Goal: Task Accomplishment & Management: Use online tool/utility

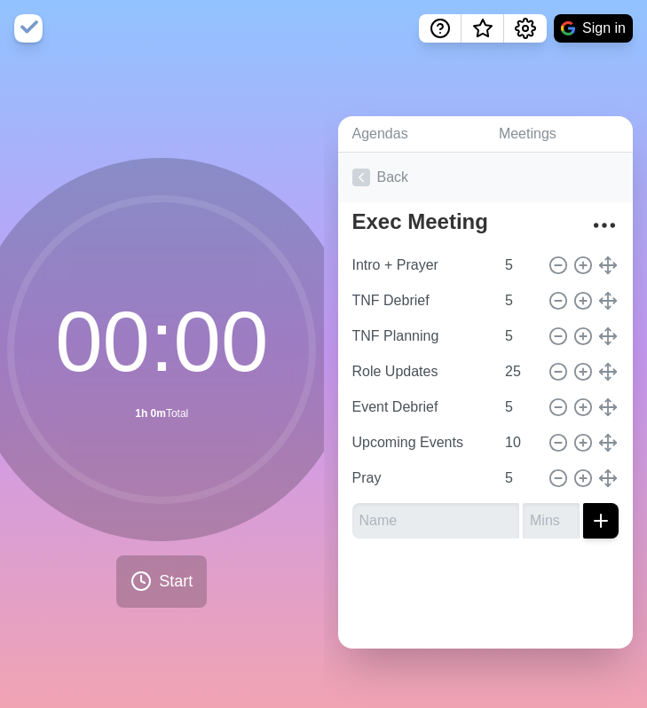
click at [373, 177] on link "Back" at bounding box center [486, 178] width 296 height 50
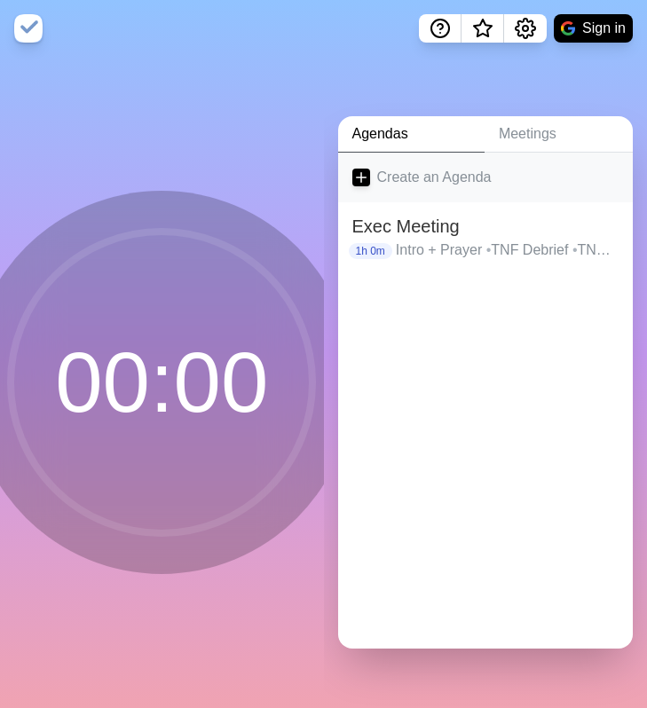
click at [355, 179] on icon at bounding box center [361, 178] width 18 height 18
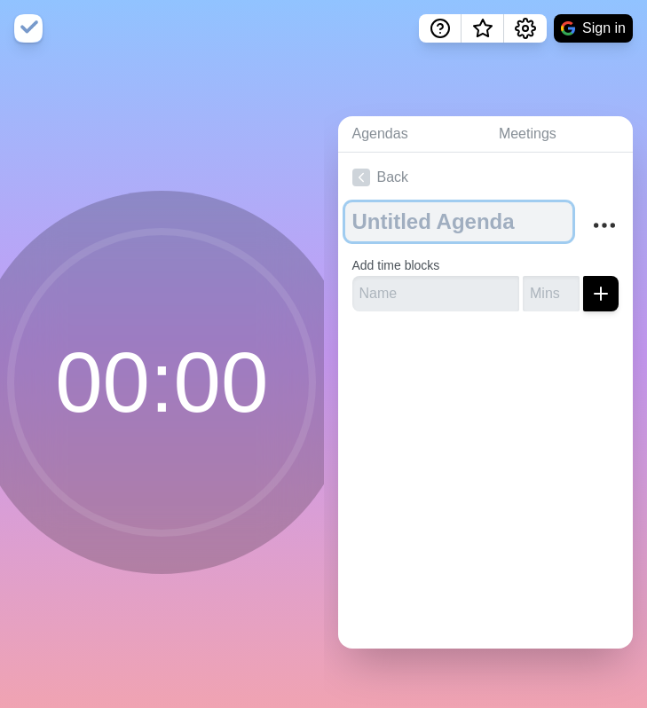
click at [414, 223] on textarea at bounding box center [459, 221] width 228 height 39
type textarea "Study Block"
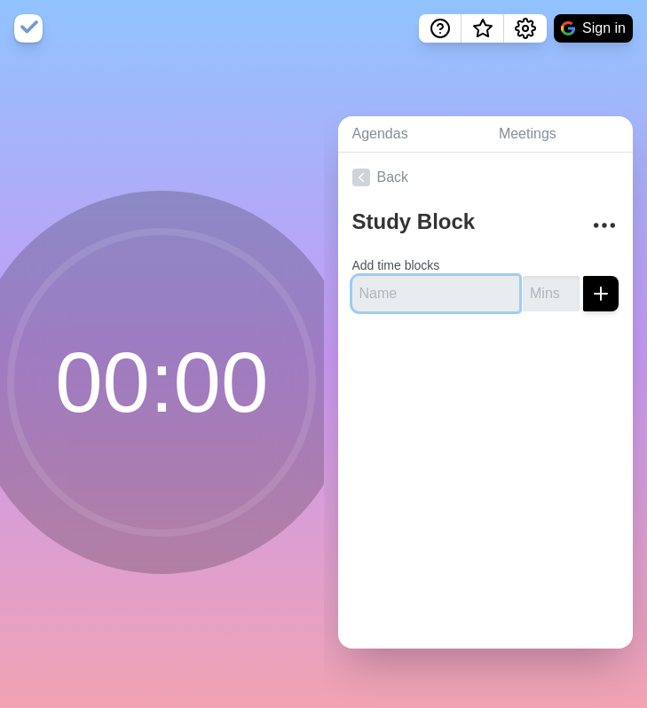
click at [415, 295] on input "text" at bounding box center [436, 294] width 168 height 36
type input "o"
drag, startPoint x: 415, startPoint y: 295, endPoint x: 417, endPoint y: 267, distance: 27.7
click at [417, 267] on form "Add time blocks o" at bounding box center [485, 280] width 267 height 64
type input "Session 1"
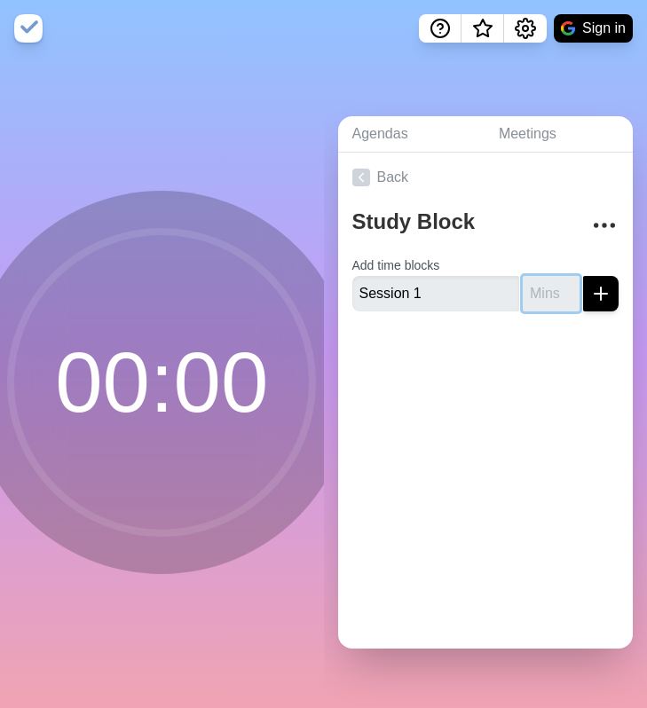
click at [546, 291] on input "number" at bounding box center [551, 294] width 57 height 36
type input "25"
click at [583, 276] on button "submit" at bounding box center [601, 294] width 36 height 36
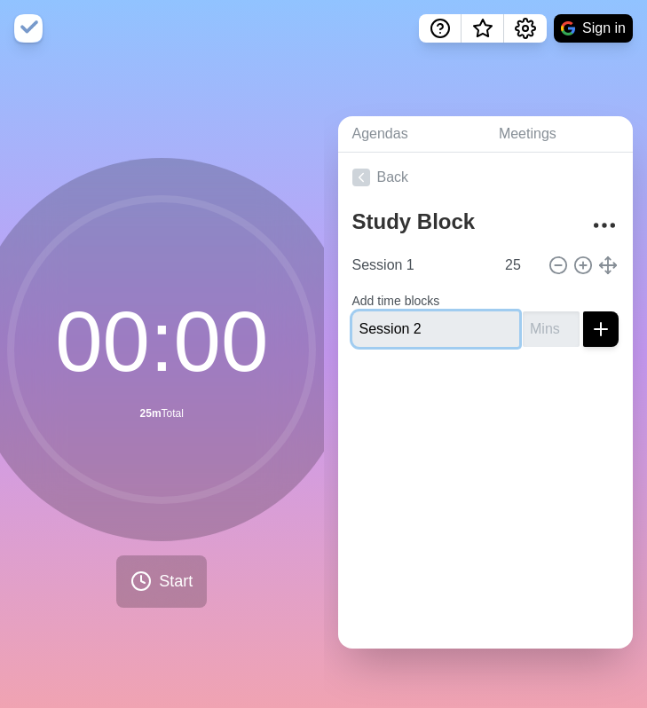
type input "Session 2"
click at [537, 325] on input "number" at bounding box center [551, 330] width 57 height 36
type input "25"
click at [583, 312] on button "submit" at bounding box center [601, 330] width 36 height 36
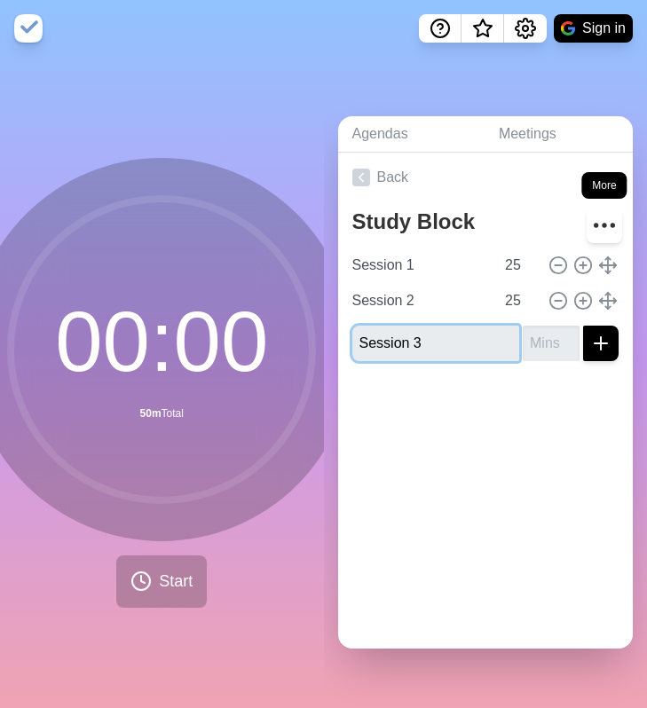
type input "Session 3"
click at [596, 226] on circle "More" at bounding box center [596, 225] width 3 height 3
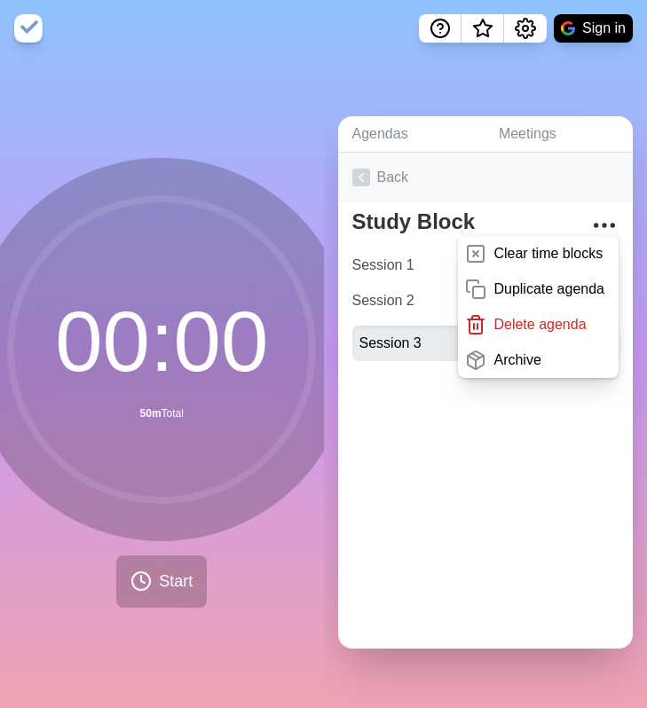
click at [541, 187] on link "Back" at bounding box center [486, 178] width 296 height 50
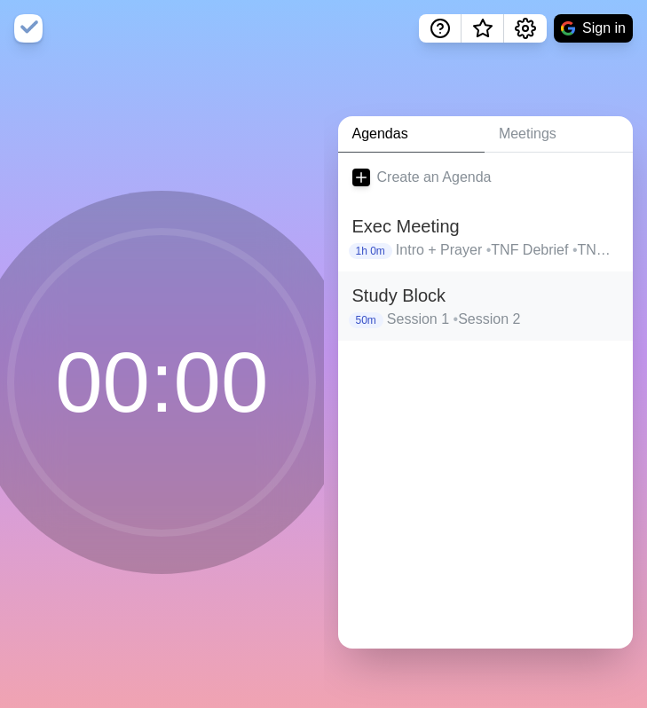
click at [424, 306] on h2 "Study Block" at bounding box center [485, 295] width 267 height 27
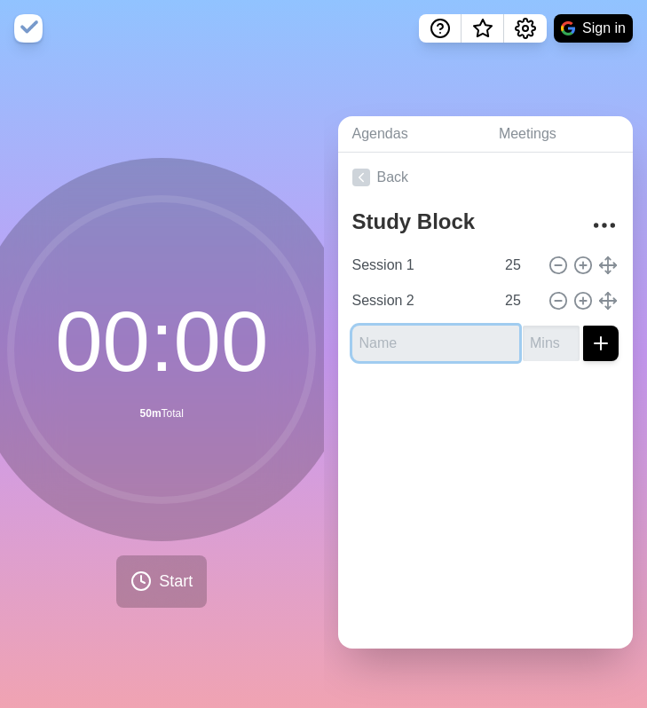
click at [462, 343] on input "text" at bounding box center [436, 344] width 168 height 36
type input "Break"
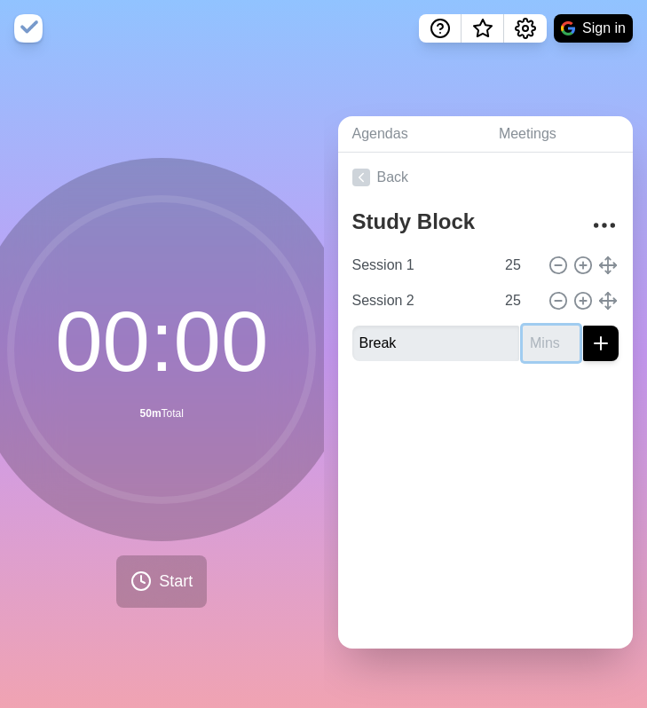
click at [550, 350] on input "number" at bounding box center [551, 344] width 57 height 36
type input "5"
click at [583, 326] on button "submit" at bounding box center [601, 344] width 36 height 36
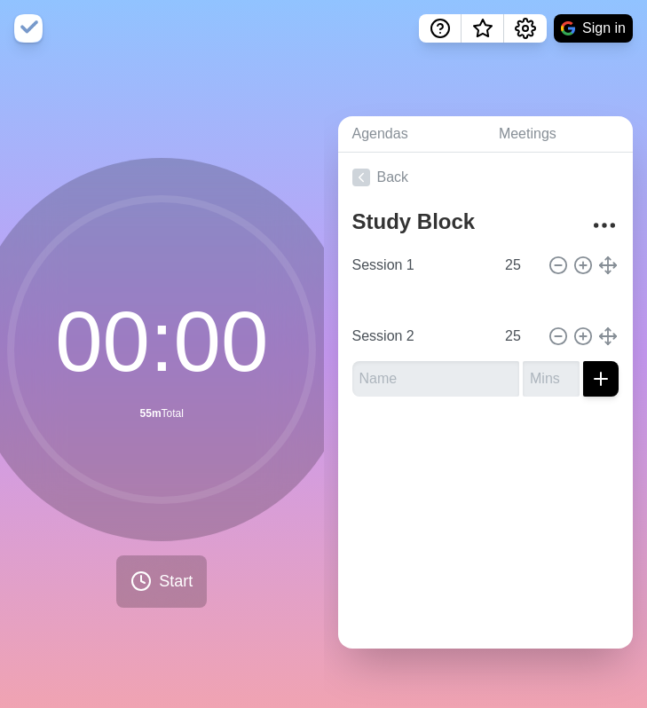
type input "Break"
type input "5"
type input "Session 2"
type input "25"
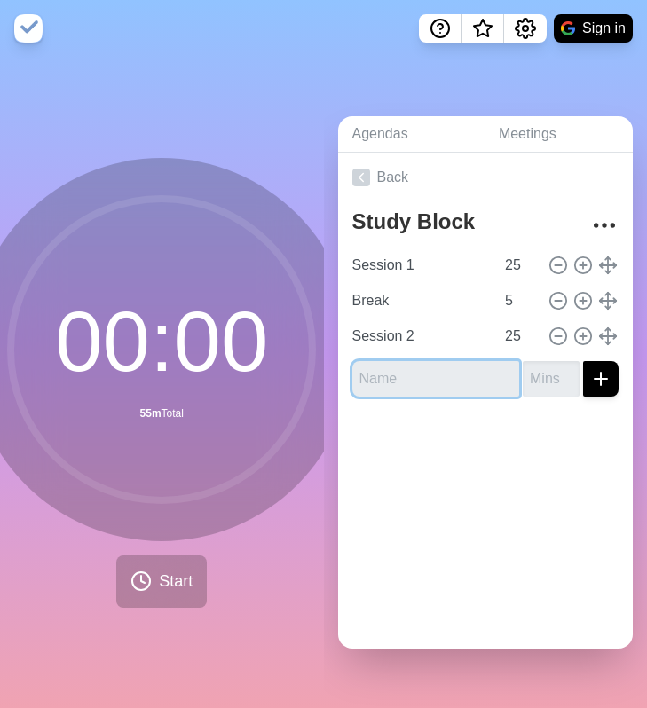
click at [470, 371] on input "text" at bounding box center [436, 379] width 168 height 36
type input "Break"
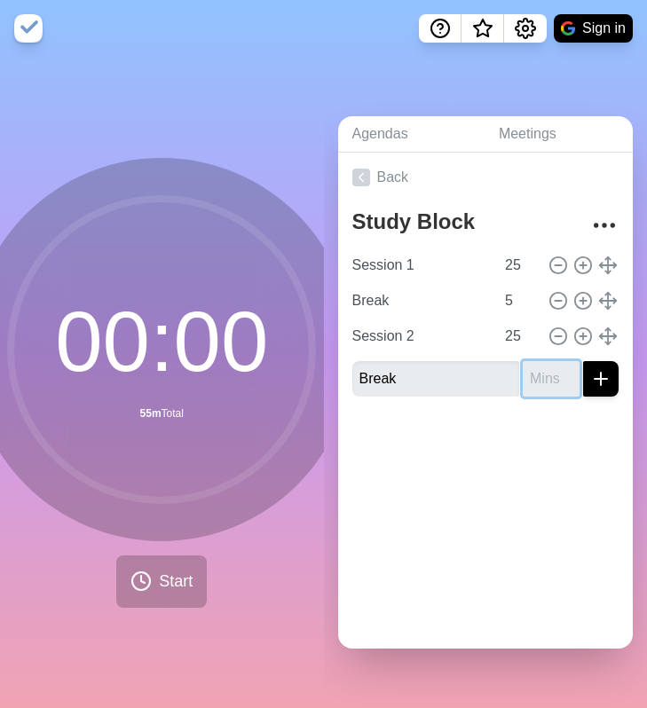
click at [543, 383] on input "number" at bounding box center [551, 379] width 57 height 36
type input "10"
click at [606, 370] on icon "submit" at bounding box center [600, 378] width 21 height 21
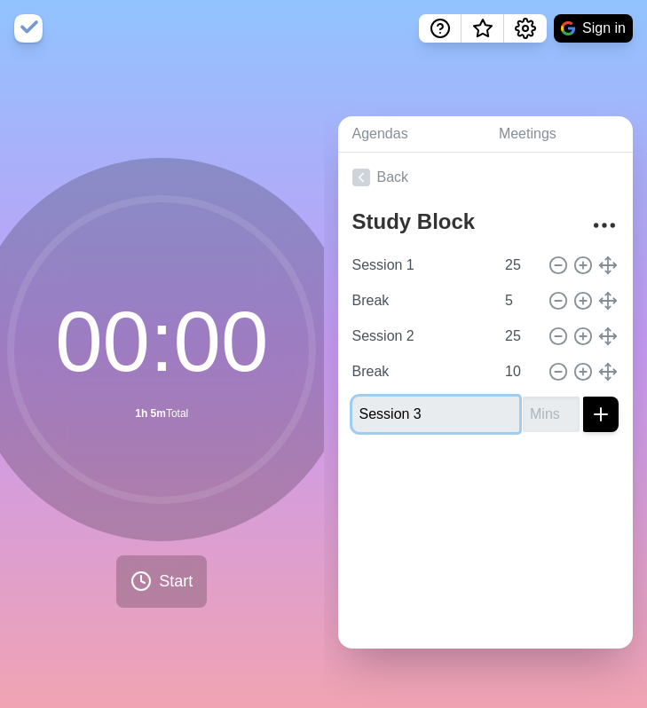
type input "Session 3"
click at [548, 415] on input "number" at bounding box center [551, 415] width 57 height 36
type input "25"
click at [583, 397] on button "submit" at bounding box center [601, 415] width 36 height 36
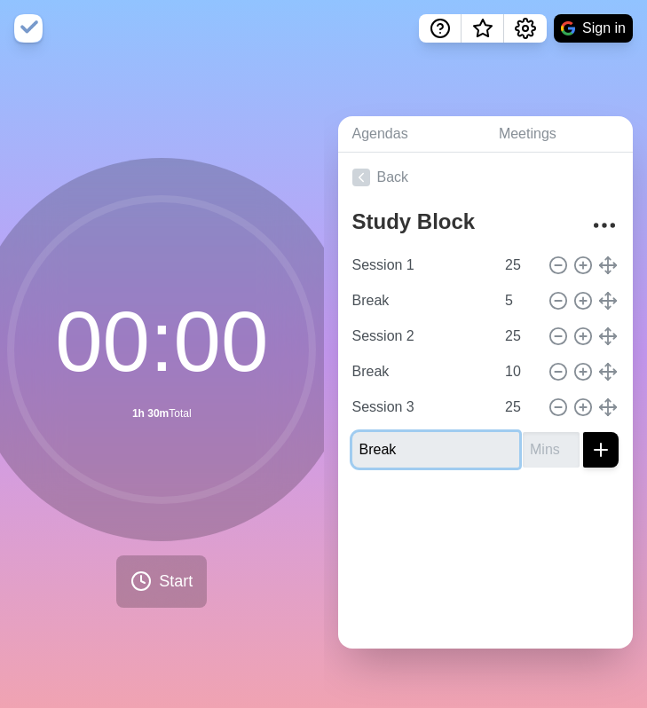
type input "Break"
click at [556, 446] on input "number" at bounding box center [551, 450] width 57 height 36
type input "5"
click at [583, 432] on button "submit" at bounding box center [601, 450] width 36 height 36
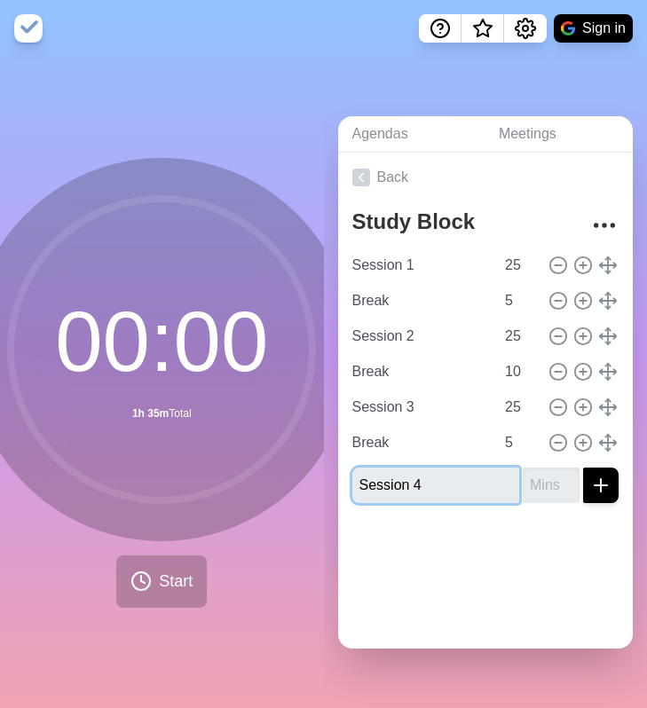
type input "Session 4"
click at [544, 483] on input "number" at bounding box center [551, 486] width 57 height 36
type input "25"
click at [583, 468] on button "submit" at bounding box center [601, 486] width 36 height 36
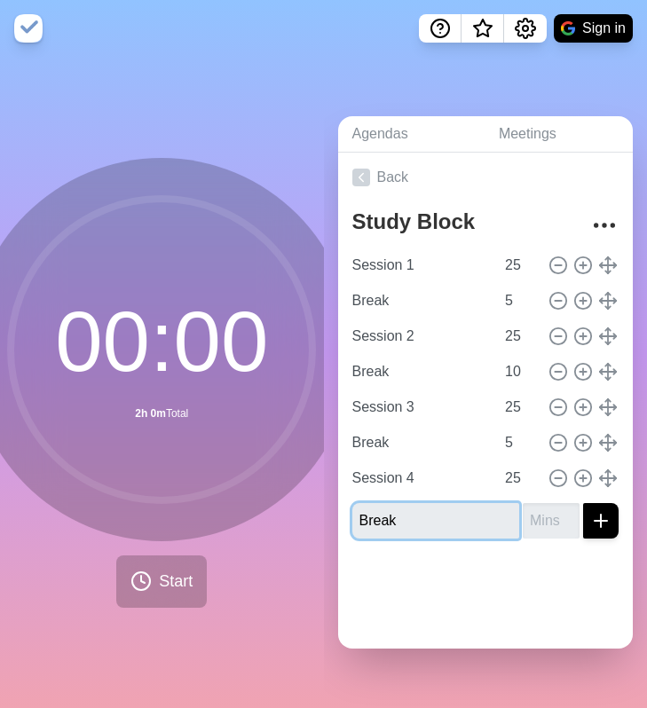
type input "Break"
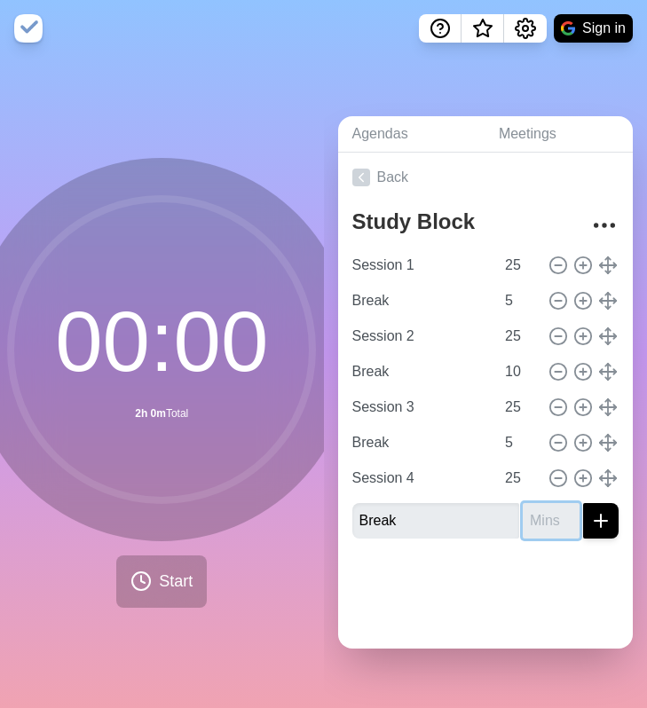
click at [544, 524] on input "number" at bounding box center [551, 521] width 57 height 36
type input "10"
click at [583, 503] on button "submit" at bounding box center [601, 521] width 36 height 36
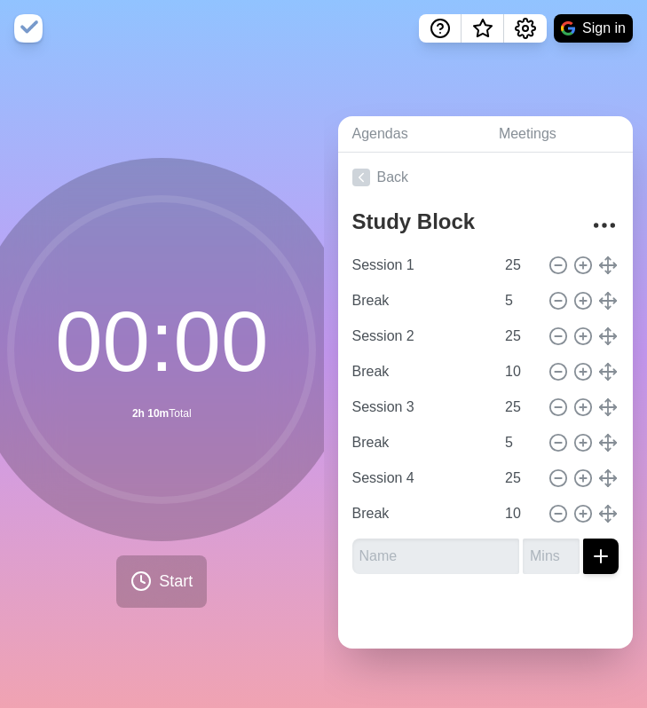
click at [519, 613] on div at bounding box center [486, 619] width 296 height 60
click at [520, 512] on input "10" at bounding box center [519, 514] width 43 height 36
type input "15"
click at [507, 601] on div at bounding box center [486, 619] width 296 height 60
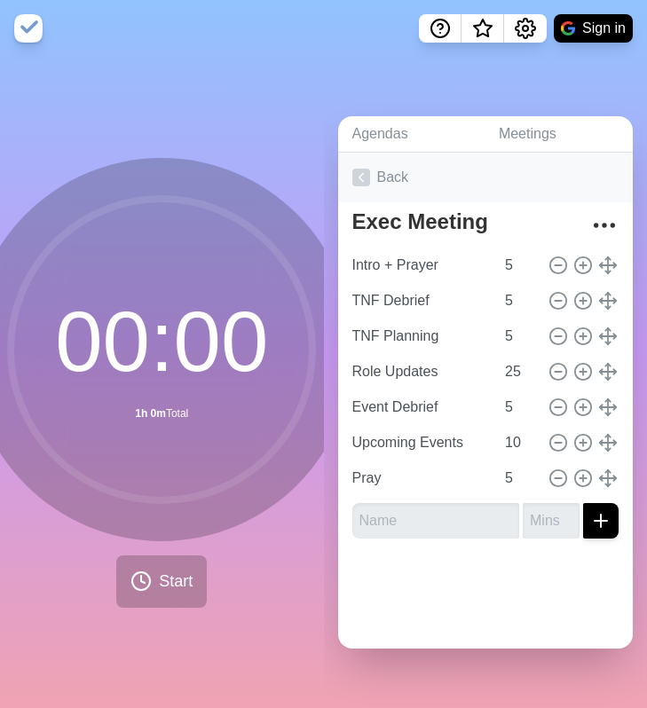
click at [368, 173] on icon at bounding box center [361, 178] width 18 height 18
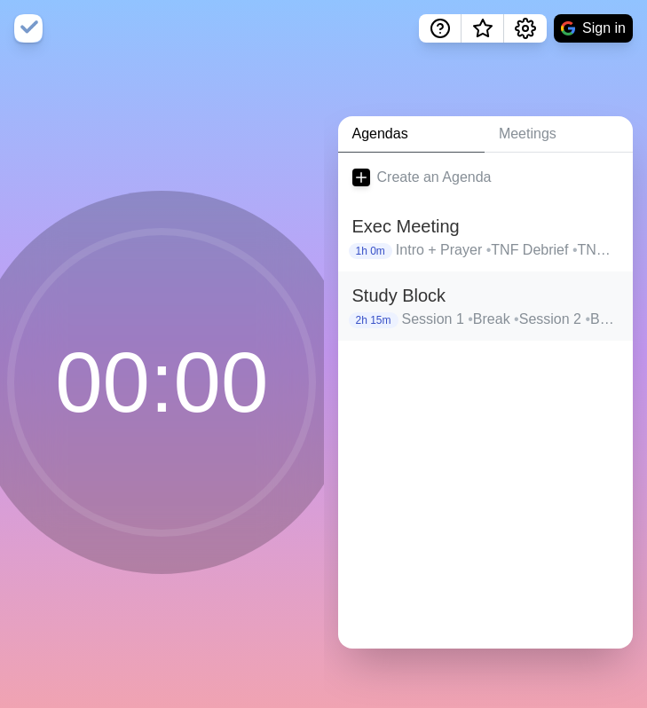
click at [418, 297] on h2 "Study Block" at bounding box center [485, 295] width 267 height 27
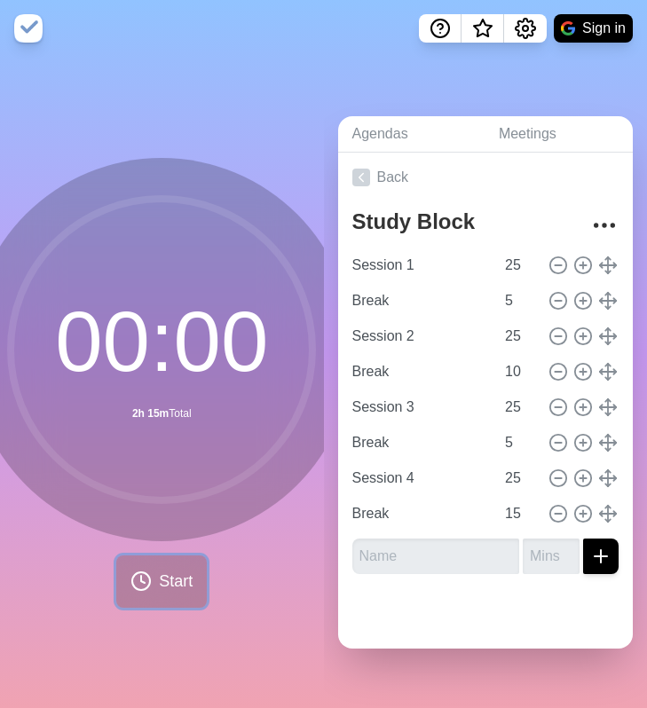
click at [160, 582] on span "Start" at bounding box center [176, 582] width 34 height 24
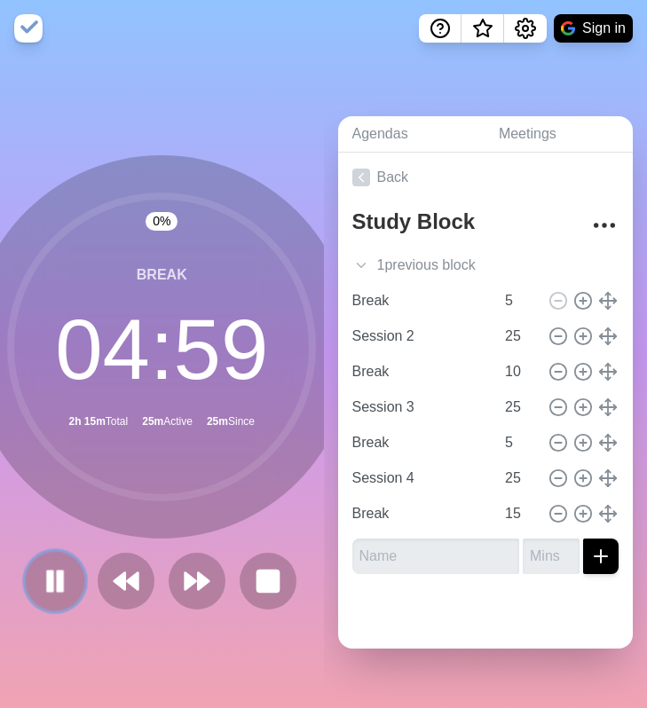
click at [63, 583] on rect at bounding box center [60, 582] width 5 height 20
click at [44, 582] on icon at bounding box center [55, 581] width 30 height 30
